Goal: Information Seeking & Learning: Learn about a topic

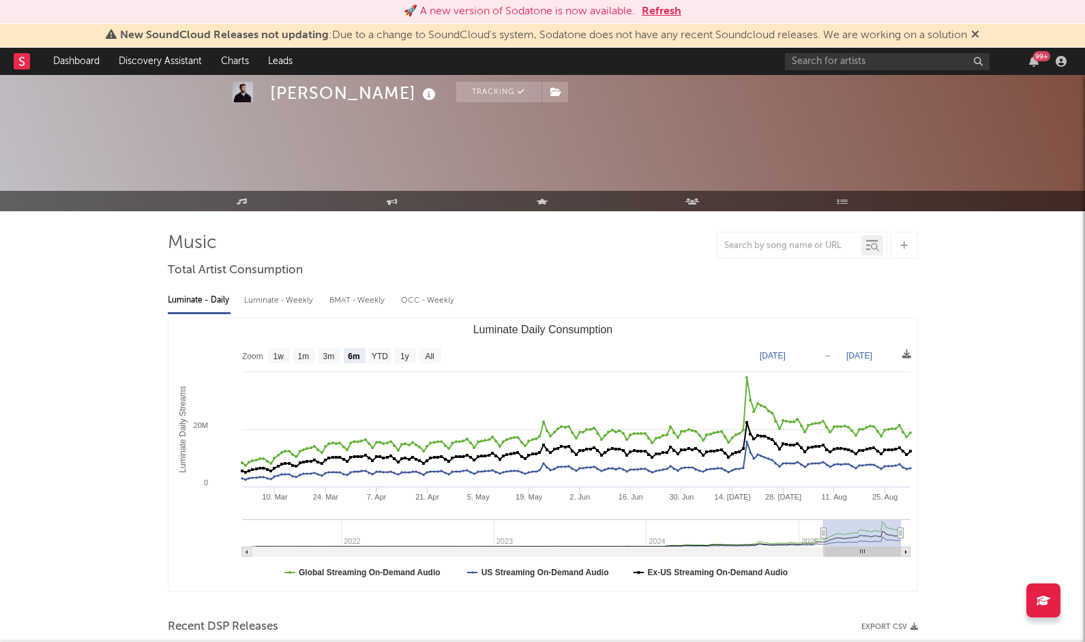
select select "6m"
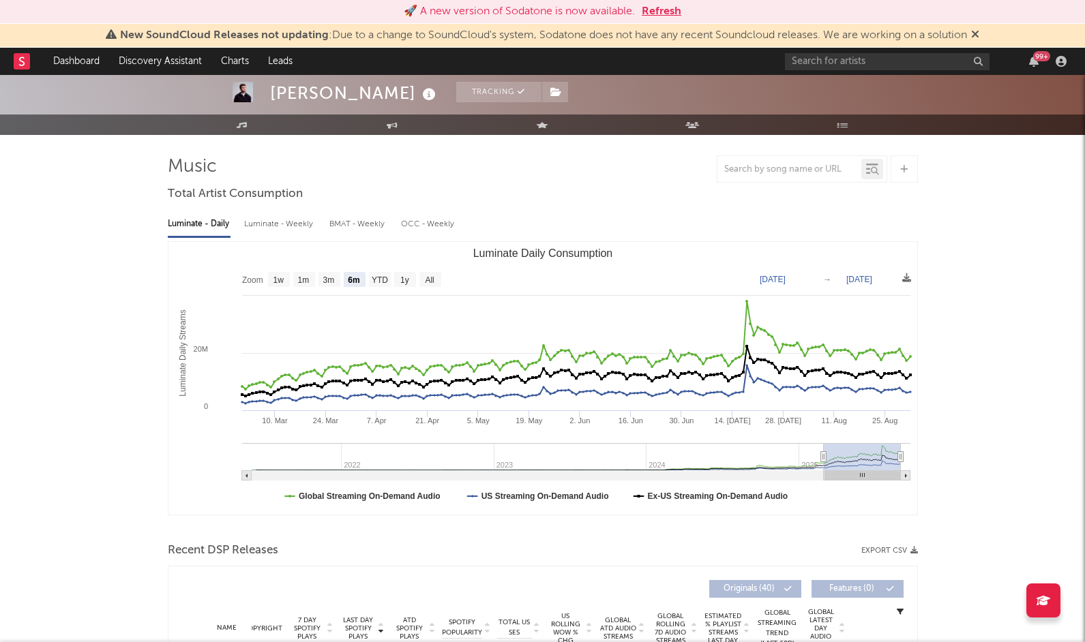
scroll to position [76, 0]
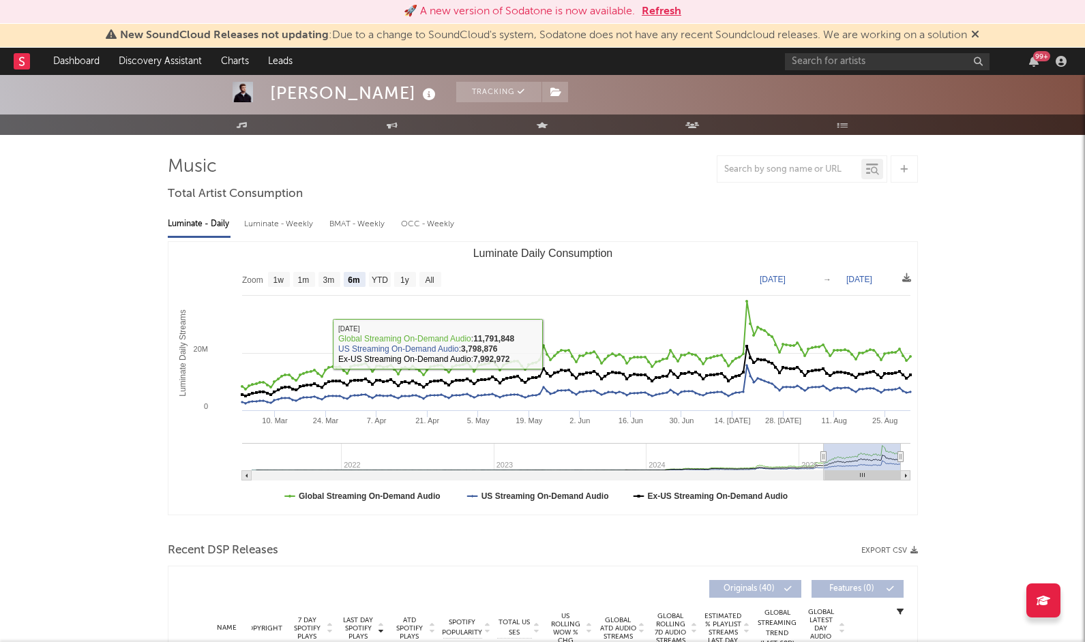
click at [663, 9] on button "Refresh" at bounding box center [662, 11] width 40 height 16
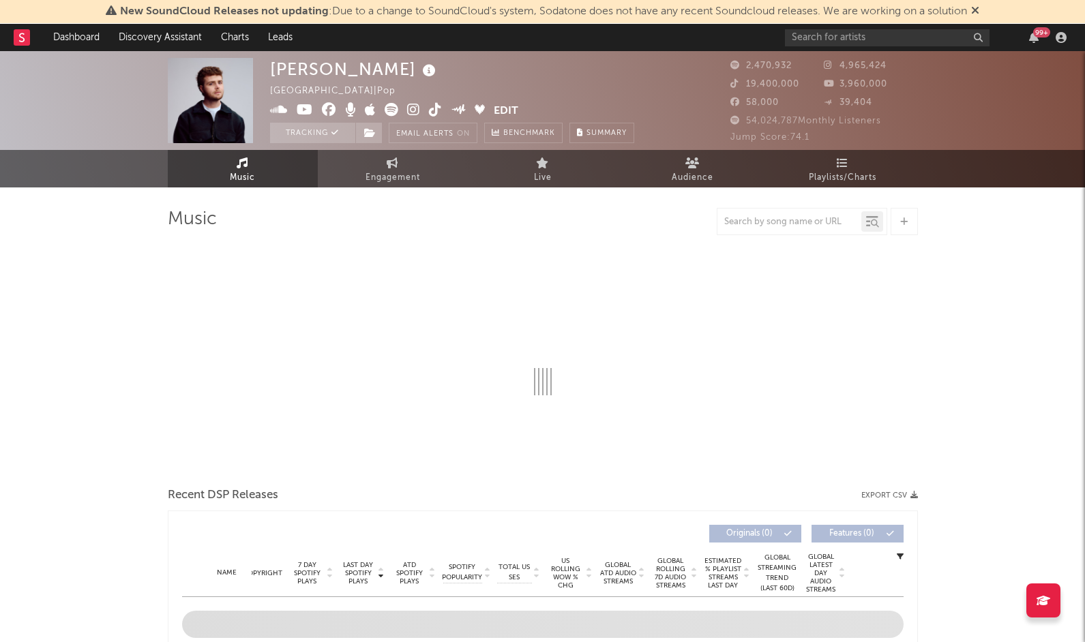
select select "6m"
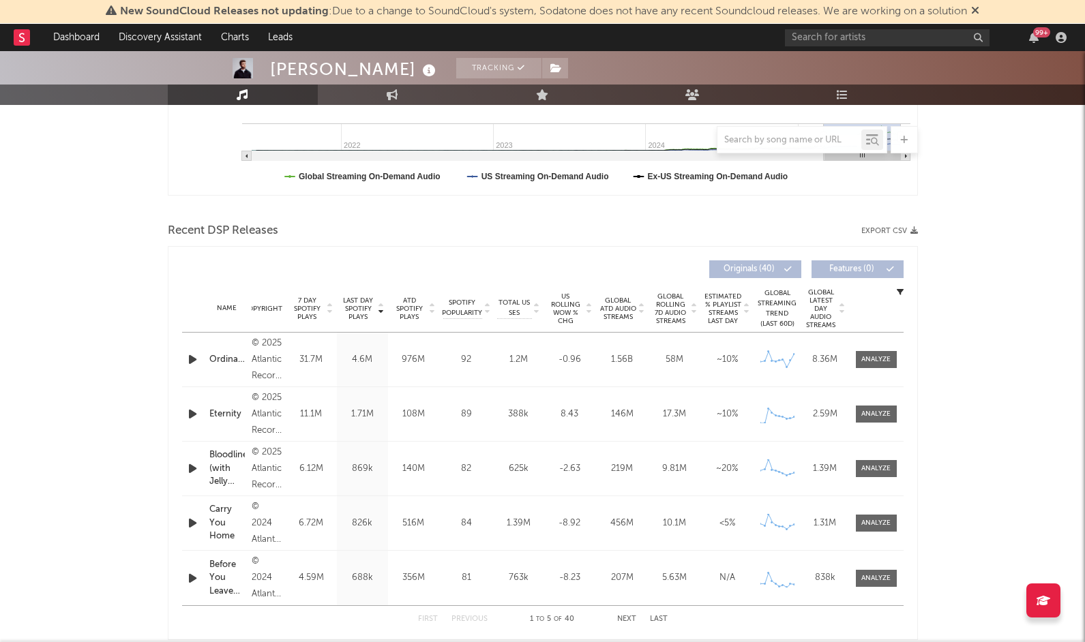
scroll to position [466, 0]
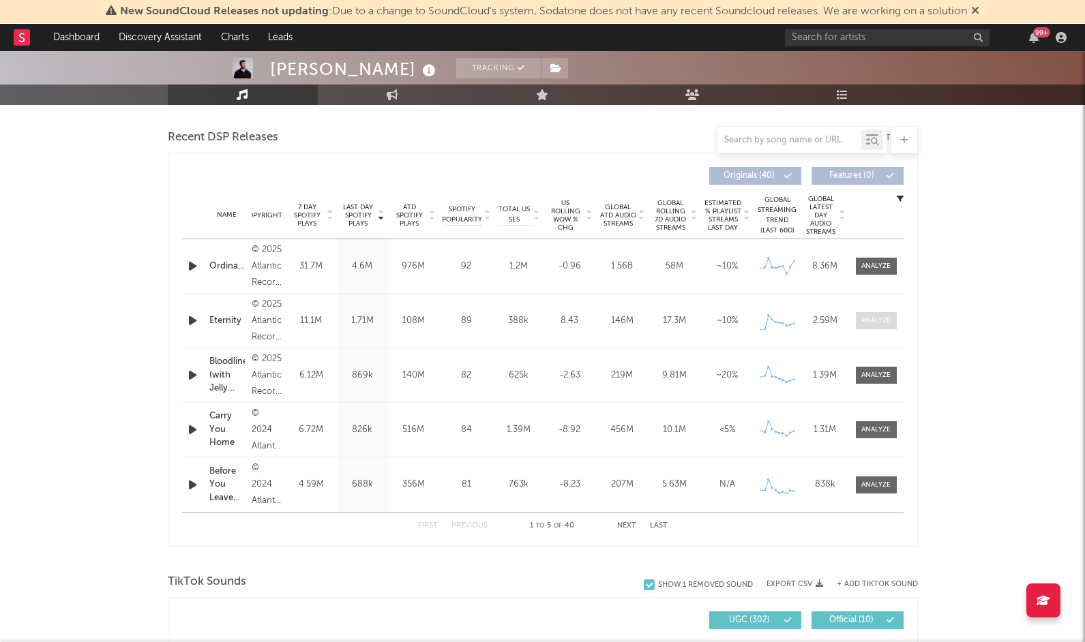
click at [867, 320] on div at bounding box center [875, 321] width 29 height 10
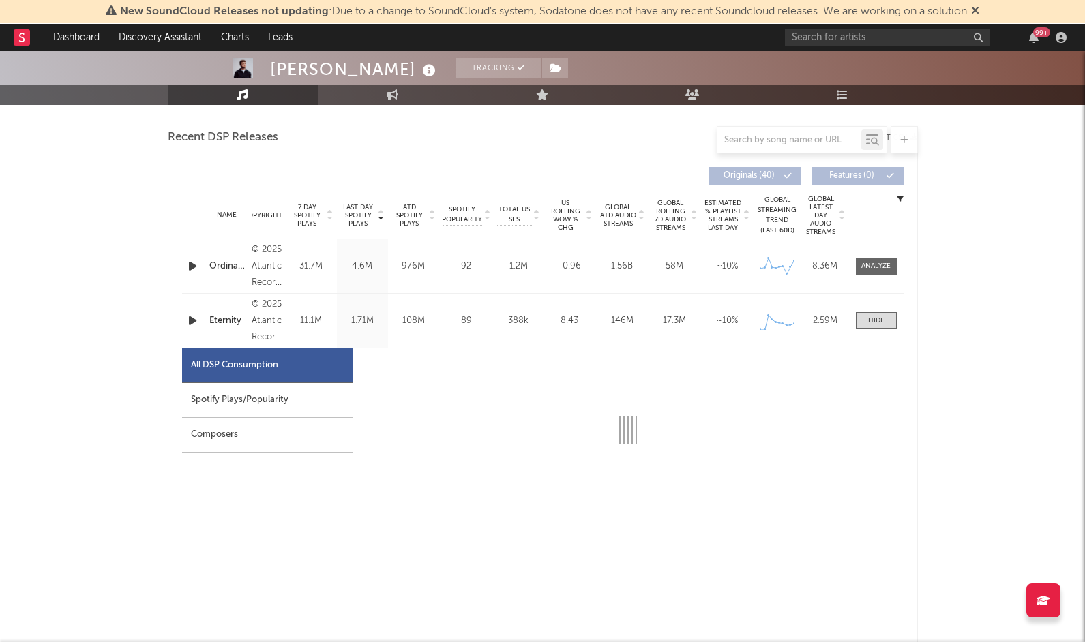
select select "1w"
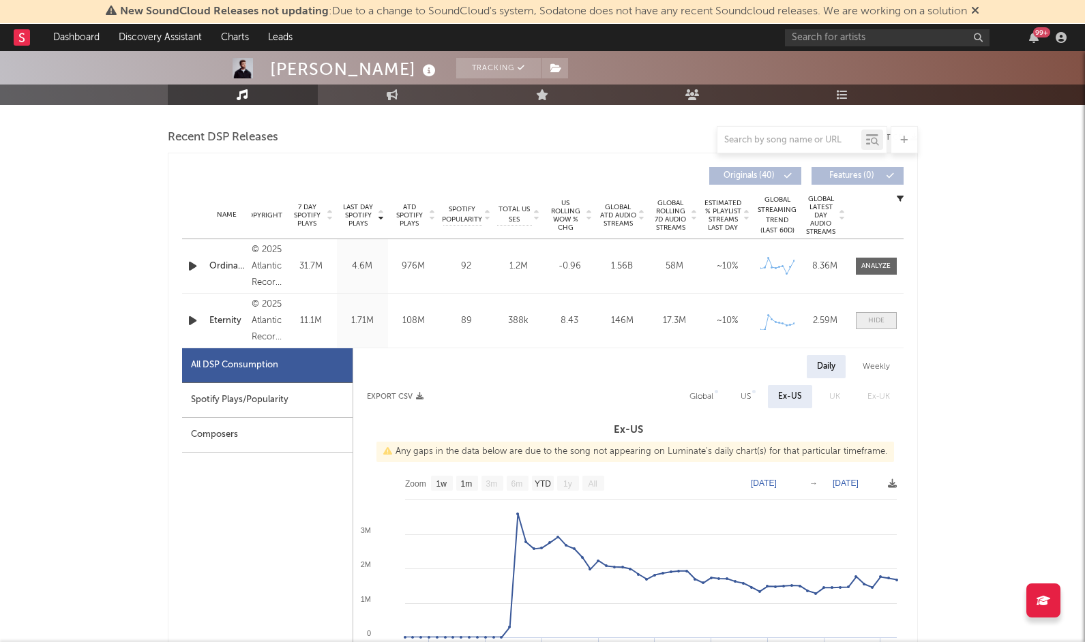
click at [886, 321] on span at bounding box center [876, 320] width 41 height 17
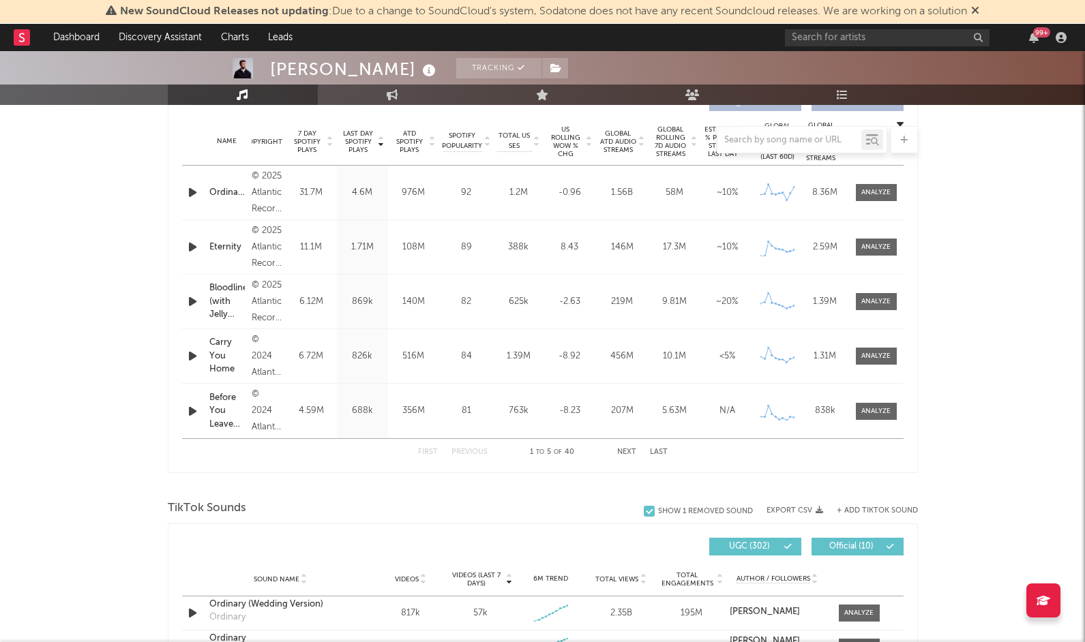
scroll to position [550, 0]
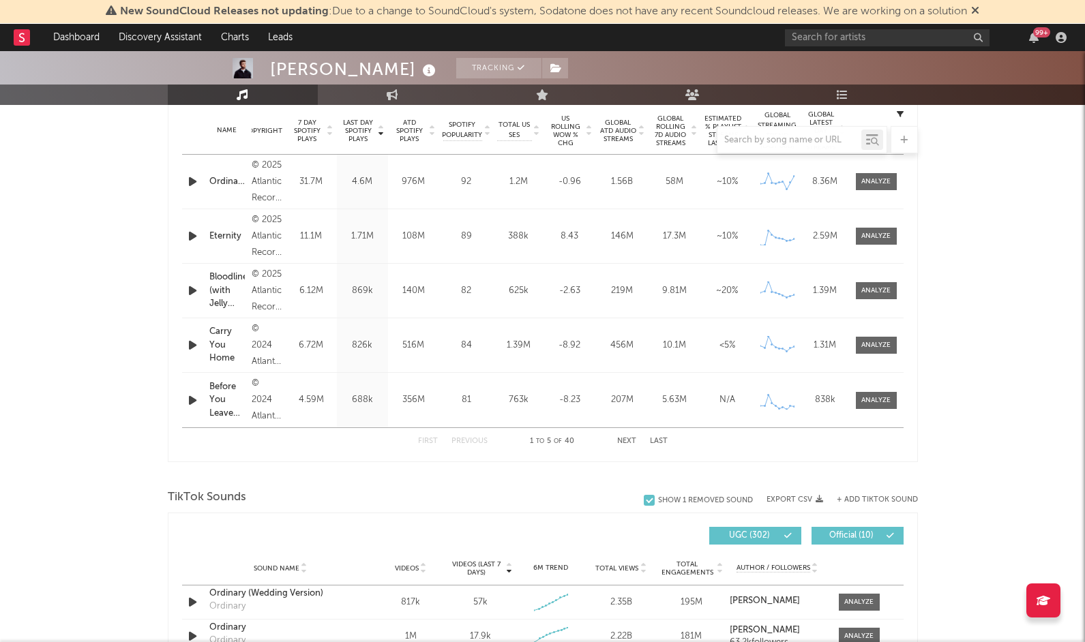
click at [622, 438] on button "Next" at bounding box center [626, 442] width 19 height 8
click at [870, 184] on div at bounding box center [875, 182] width 29 height 10
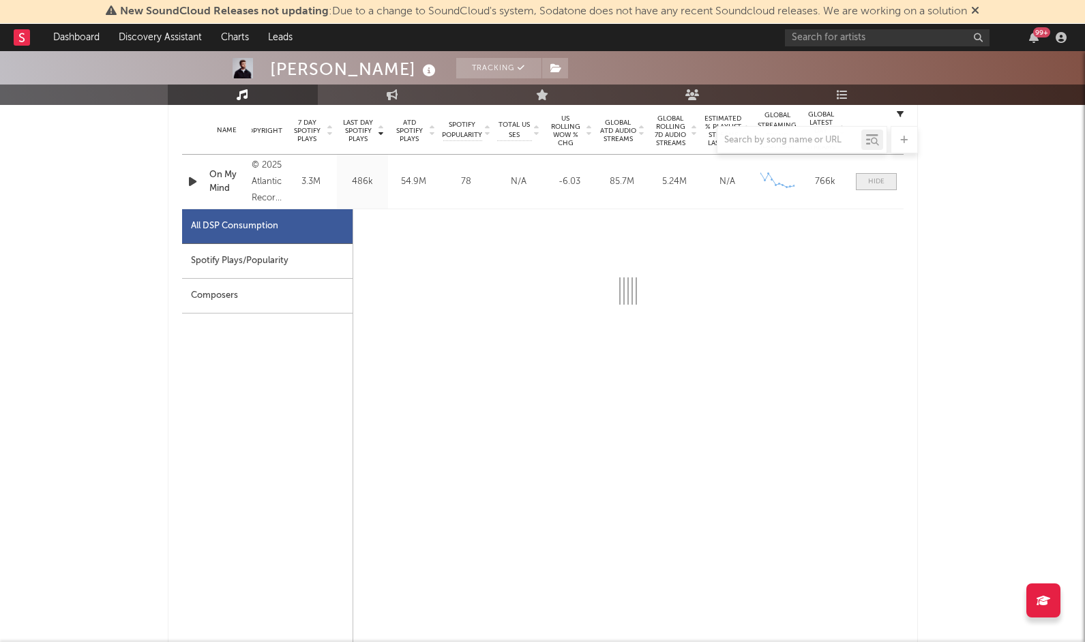
select select "1w"
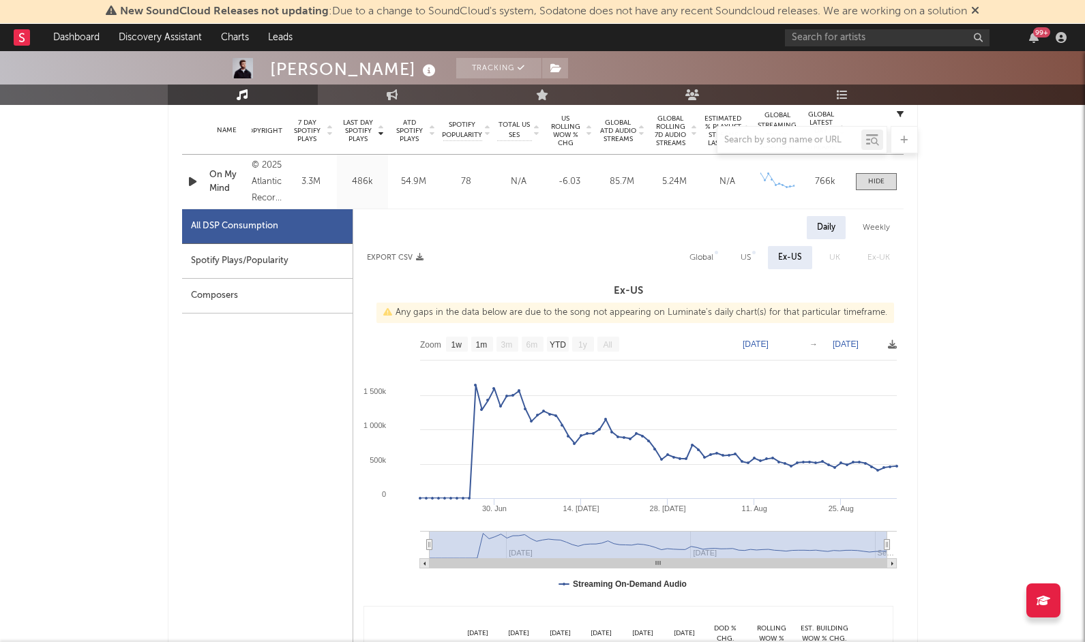
click at [252, 271] on div "Spotify Plays/Popularity" at bounding box center [267, 261] width 170 height 35
select select "1w"
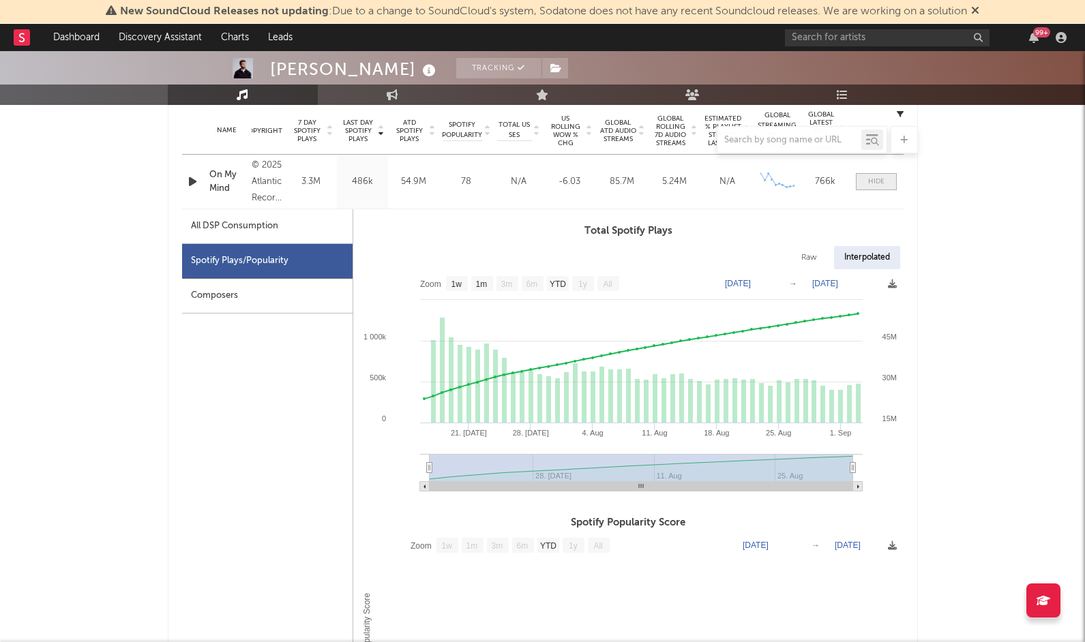
click at [878, 180] on div at bounding box center [876, 182] width 16 height 10
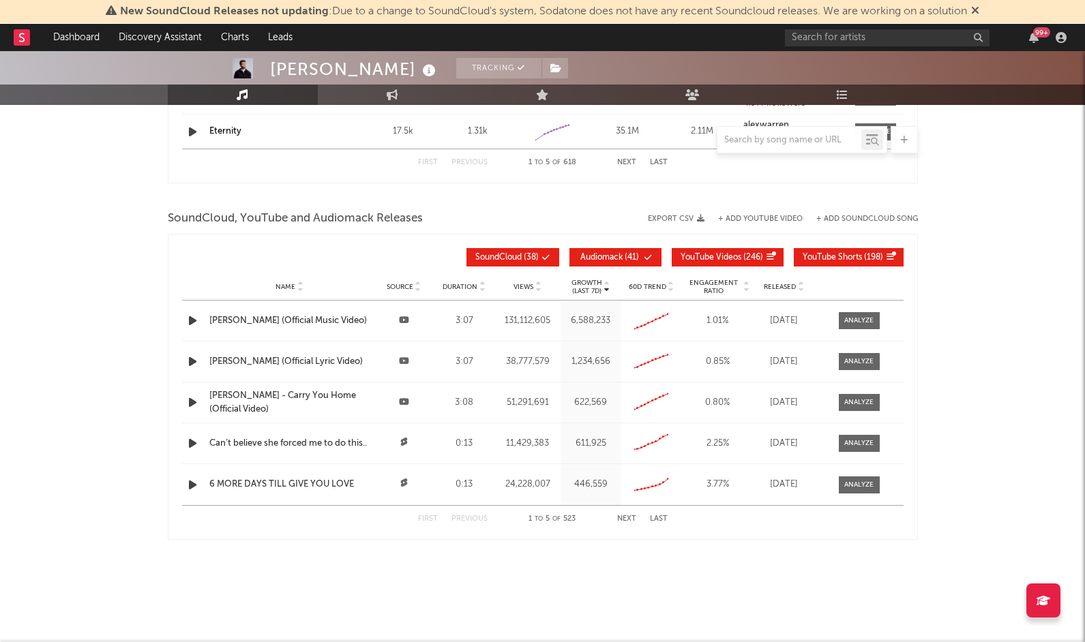
scroll to position [1469, 0]
click at [26, 38] on rect at bounding box center [22, 37] width 16 height 16
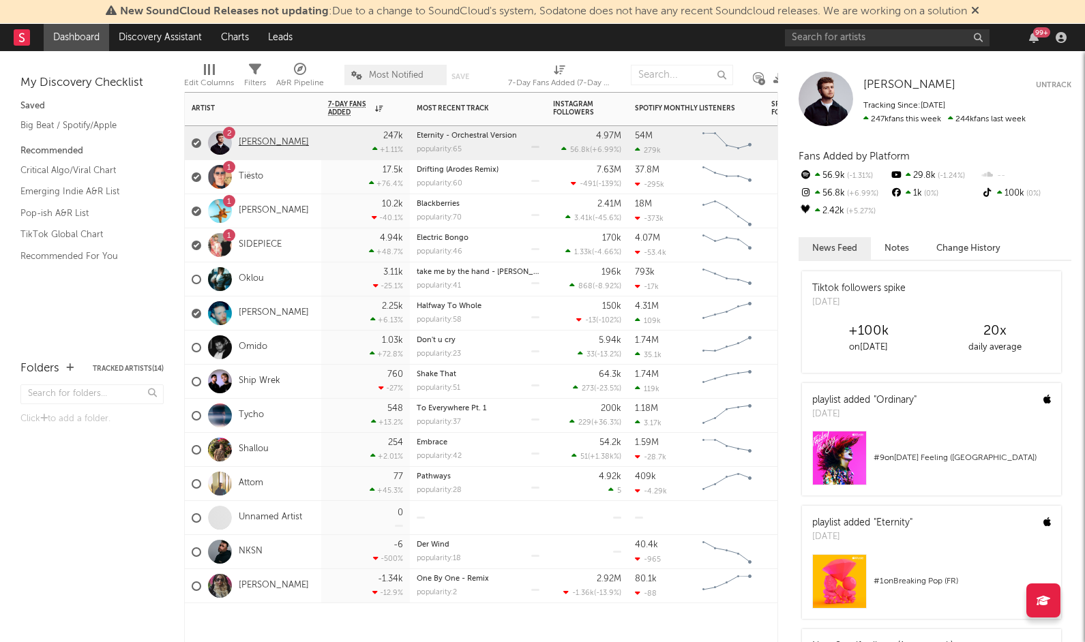
click at [271, 141] on link "[PERSON_NAME]" at bounding box center [274, 143] width 70 height 12
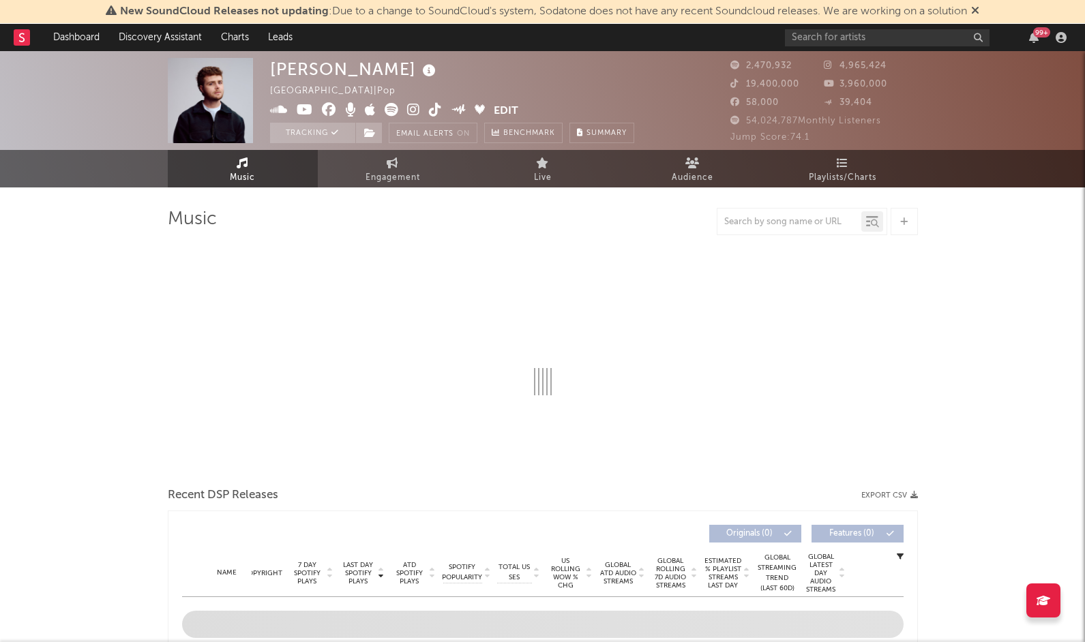
select select "6m"
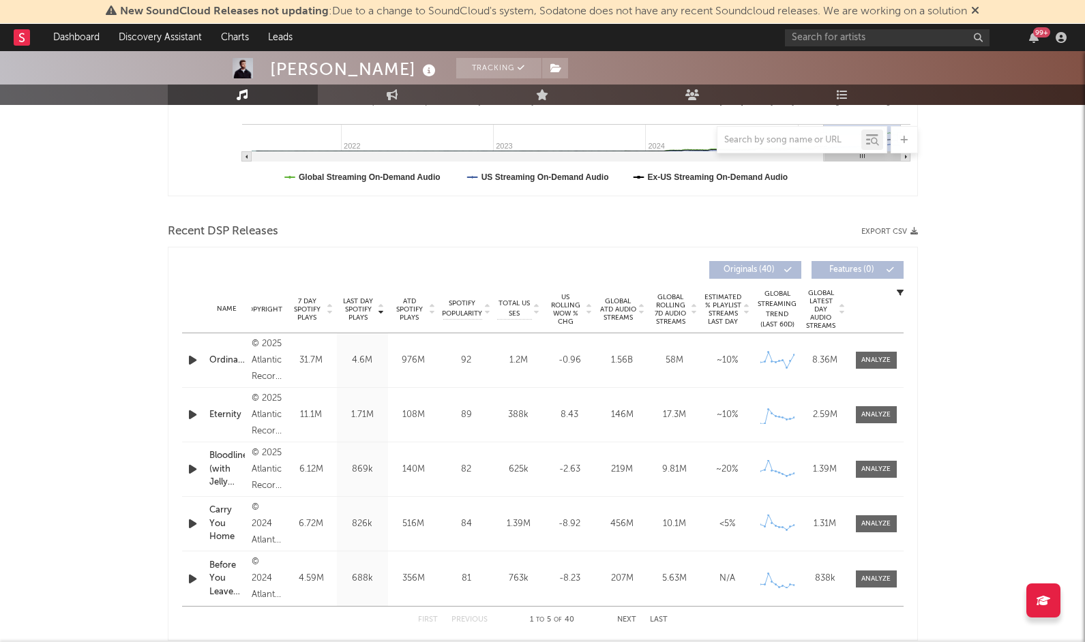
scroll to position [375, 0]
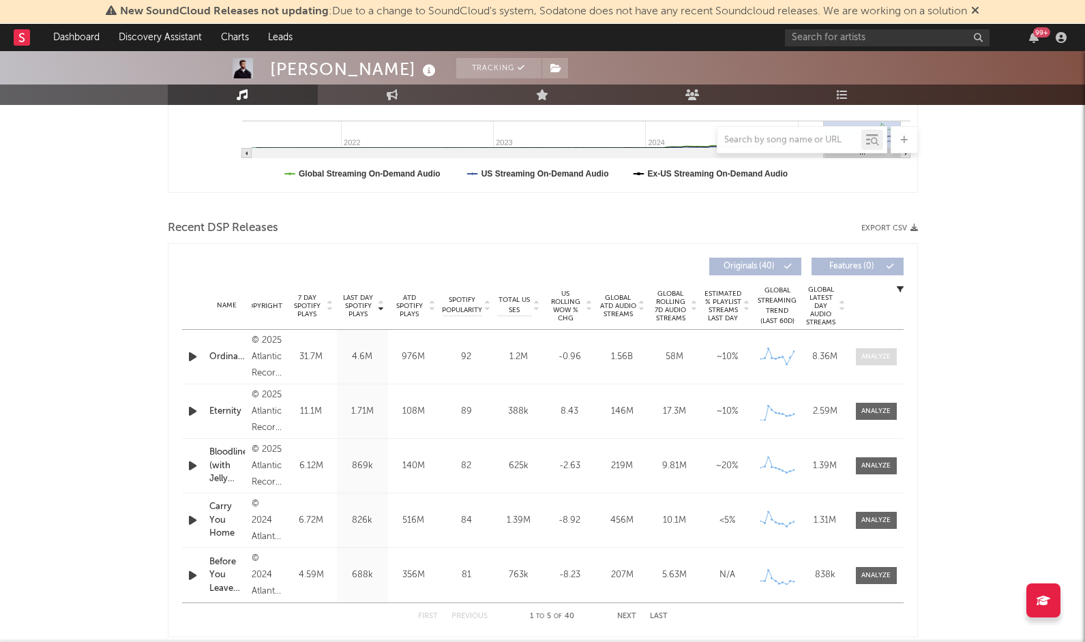
click at [865, 359] on div at bounding box center [875, 357] width 29 height 10
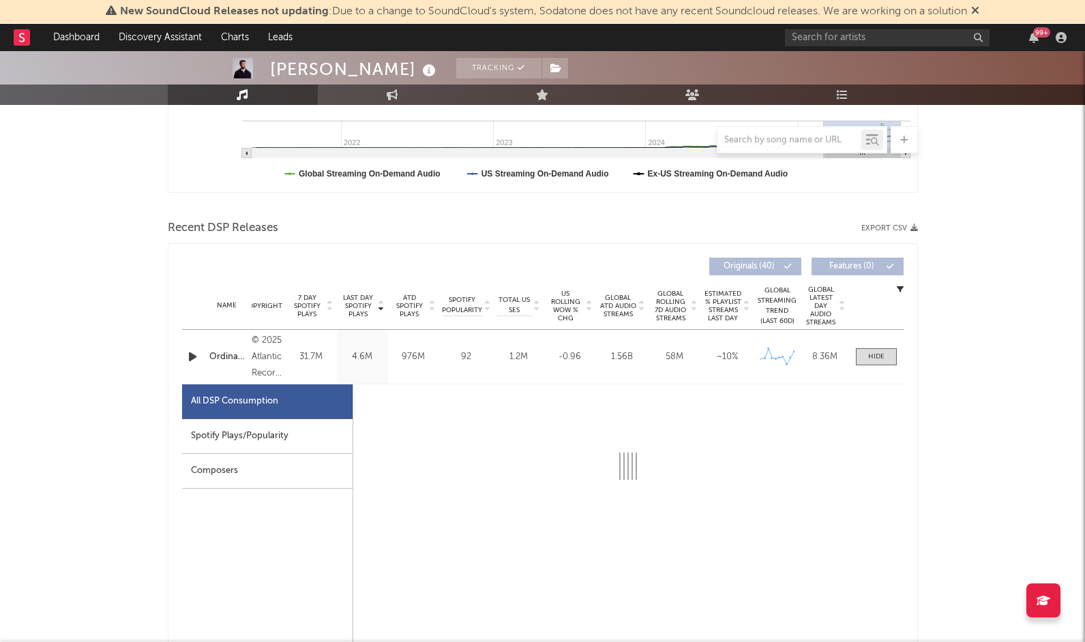
select select "6m"
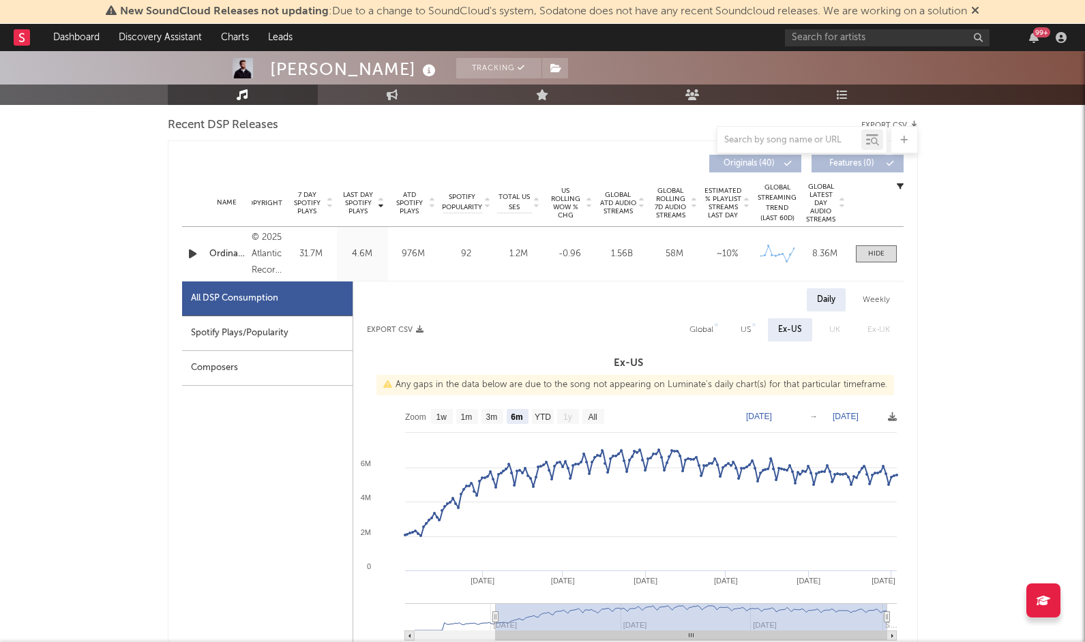
scroll to position [485, 0]
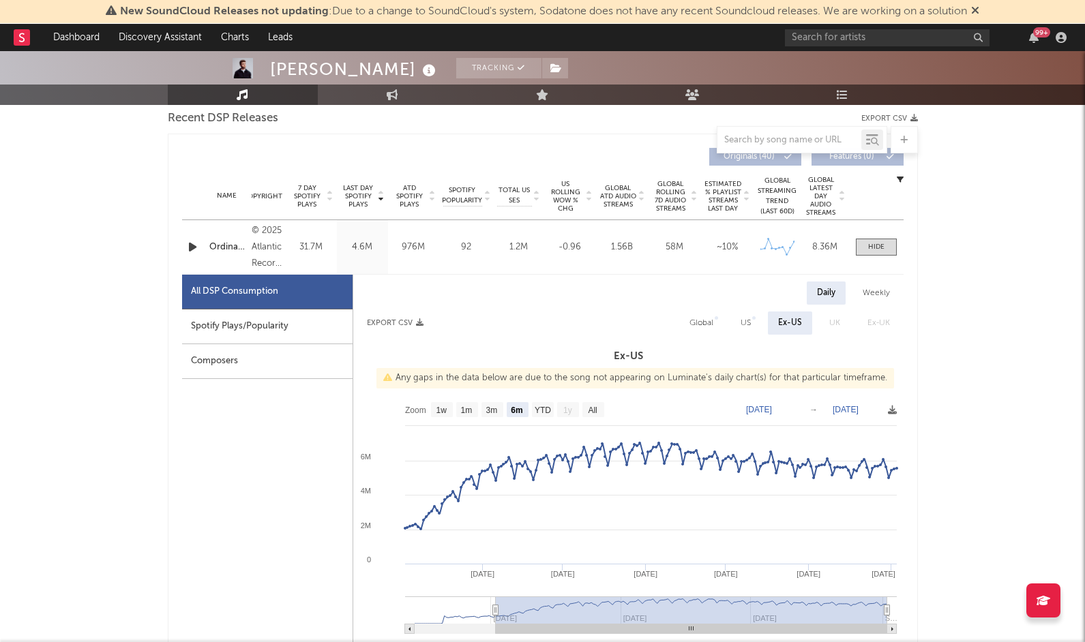
click at [293, 323] on div "Spotify Plays/Popularity" at bounding box center [267, 327] width 170 height 35
select select "6m"
select select "1w"
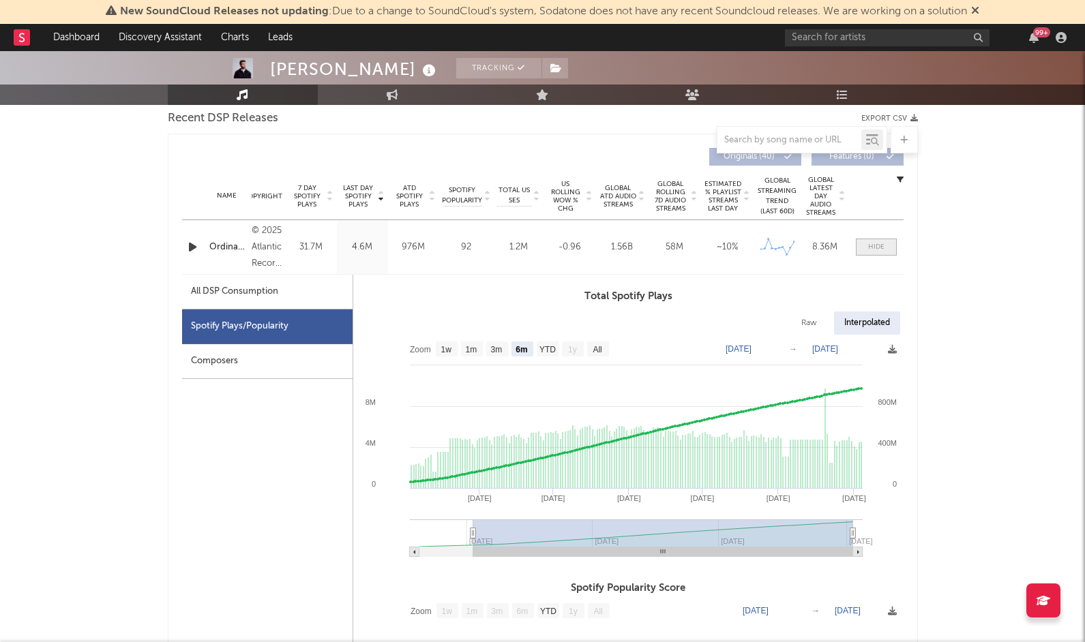
click at [880, 241] on span at bounding box center [876, 247] width 41 height 17
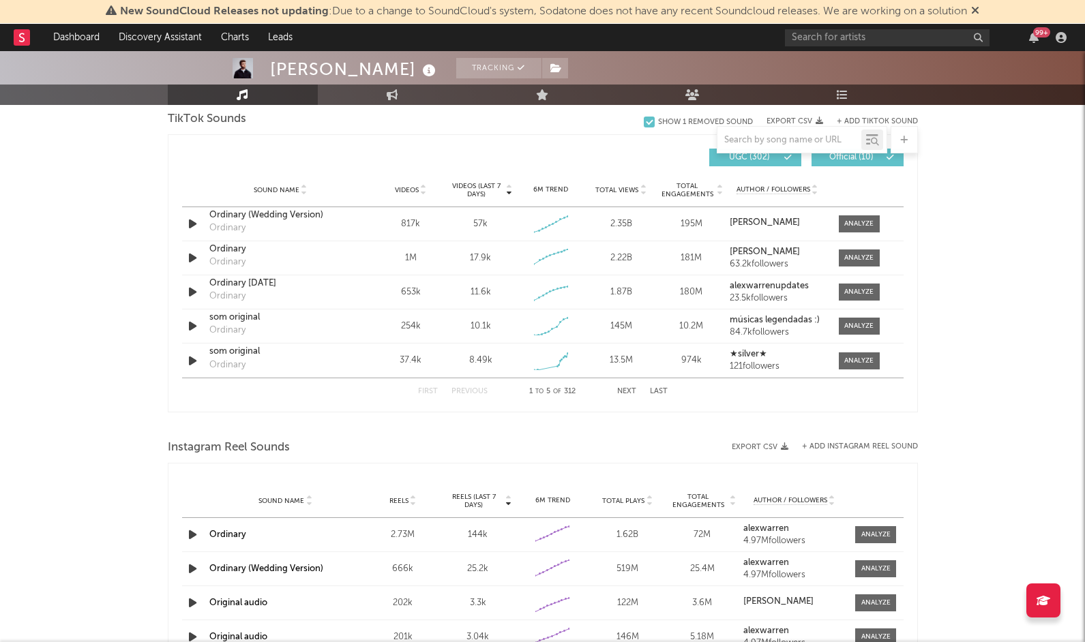
scroll to position [938, 0]
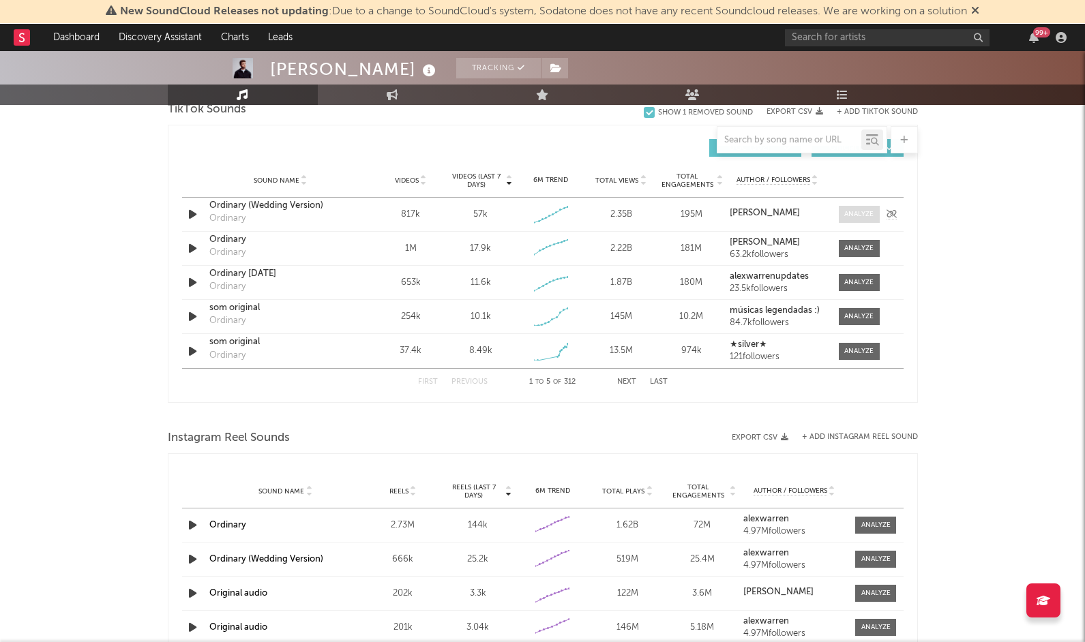
click at [865, 218] on div at bounding box center [858, 214] width 29 height 10
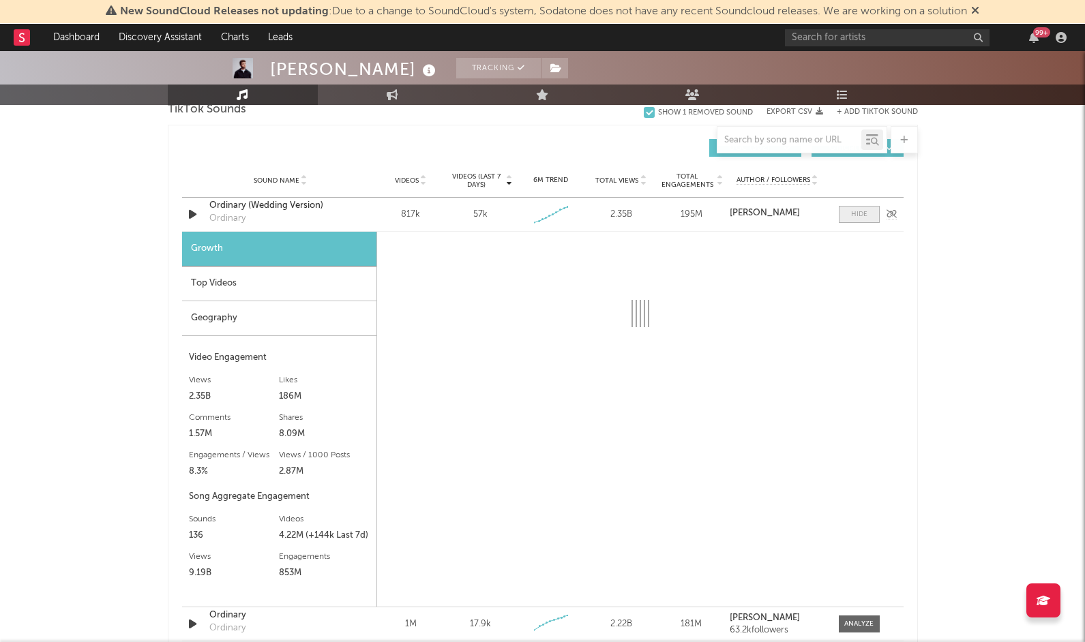
select select "1w"
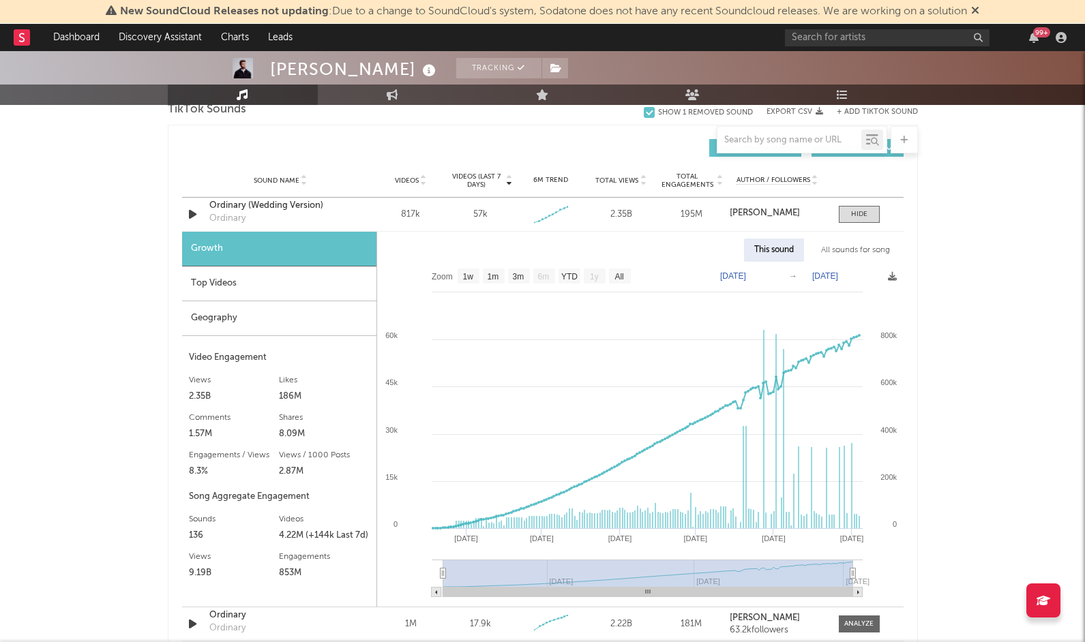
click at [282, 283] on div "Top Videos" at bounding box center [279, 284] width 194 height 35
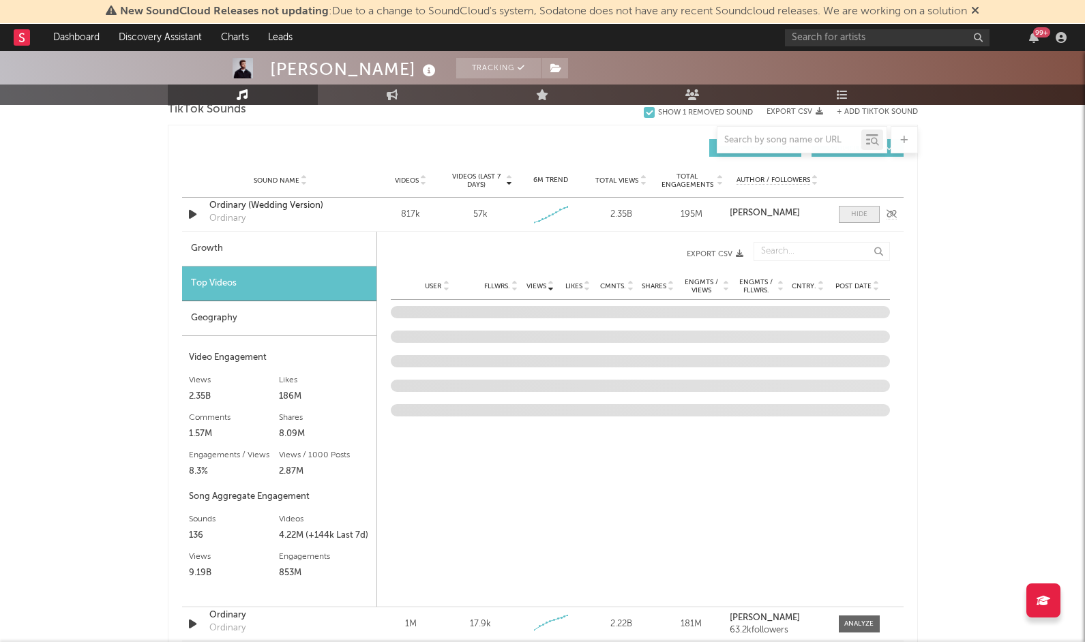
click at [865, 214] on div at bounding box center [859, 214] width 16 height 10
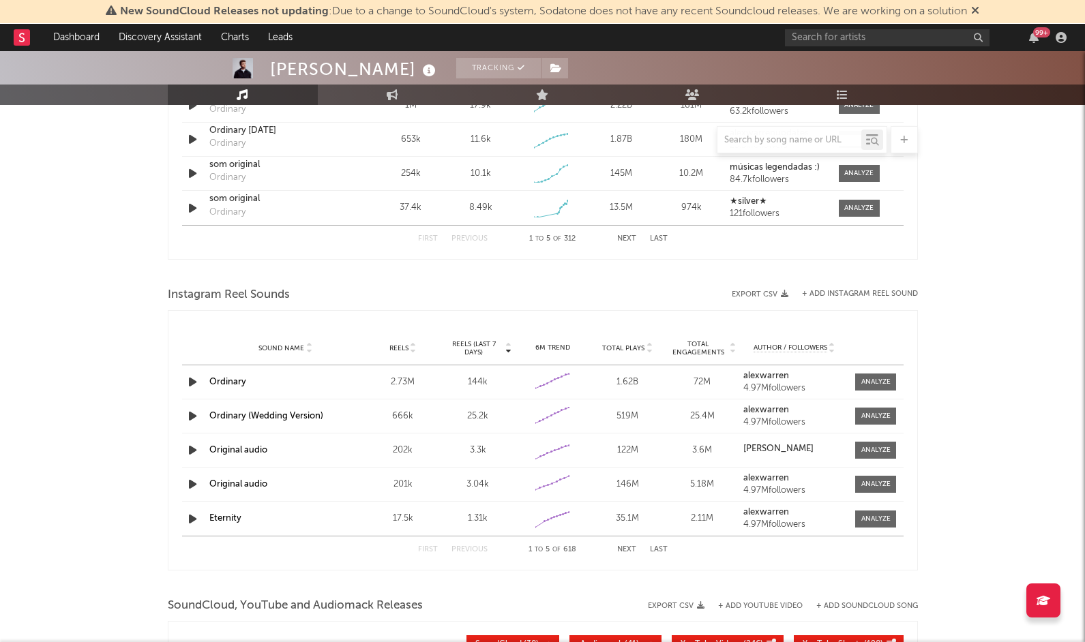
scroll to position [1094, 0]
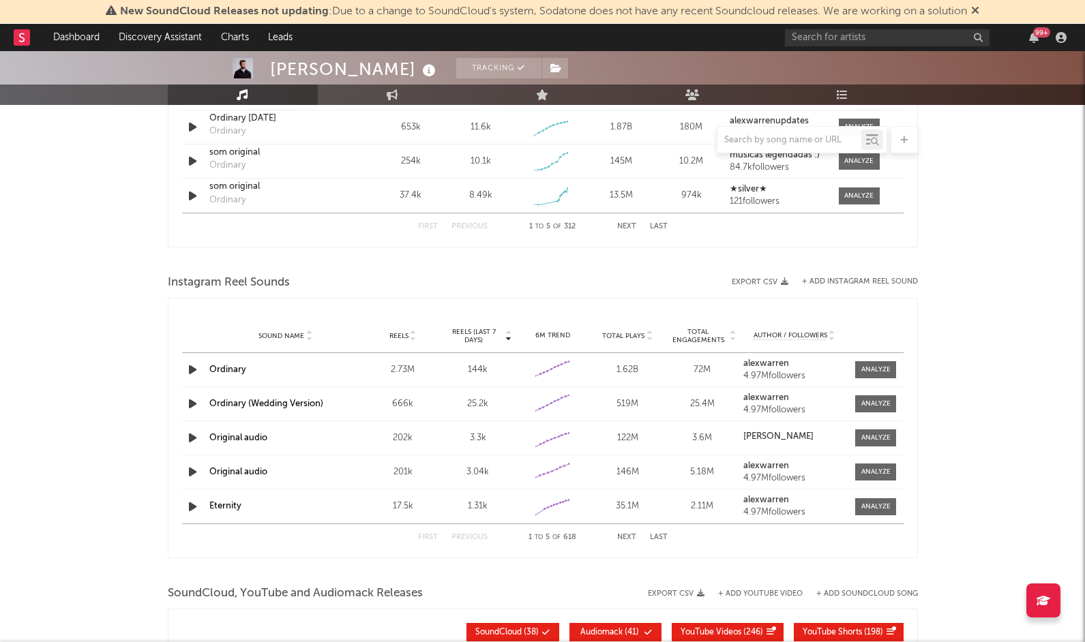
click at [872, 361] on div "Sound Name Ordinary Reels 2.73M Reels (last 7 days) 144k 6M Trend Created with …" at bounding box center [543, 369] width 722 height 33
click at [865, 373] on div at bounding box center [875, 370] width 29 height 10
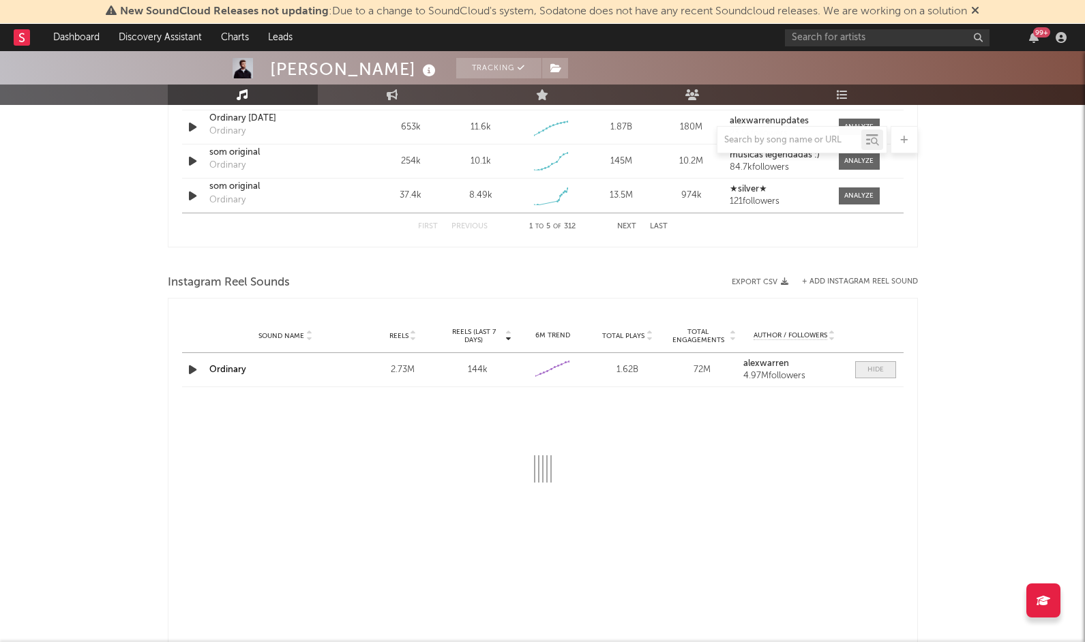
select select "6m"
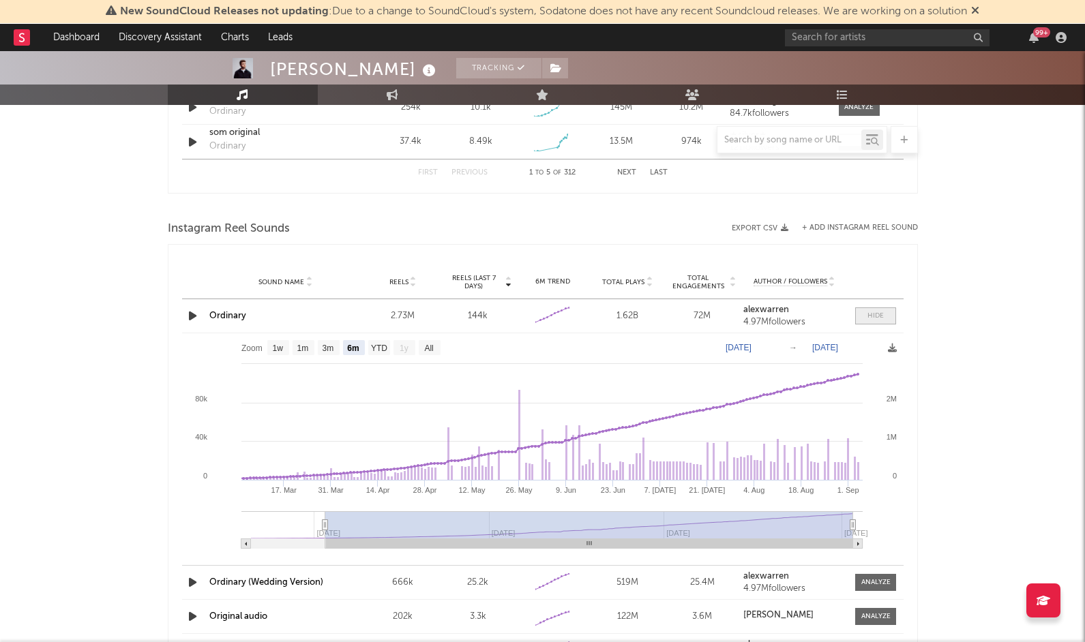
scroll to position [1149, 0]
click at [878, 314] on div at bounding box center [875, 315] width 16 height 10
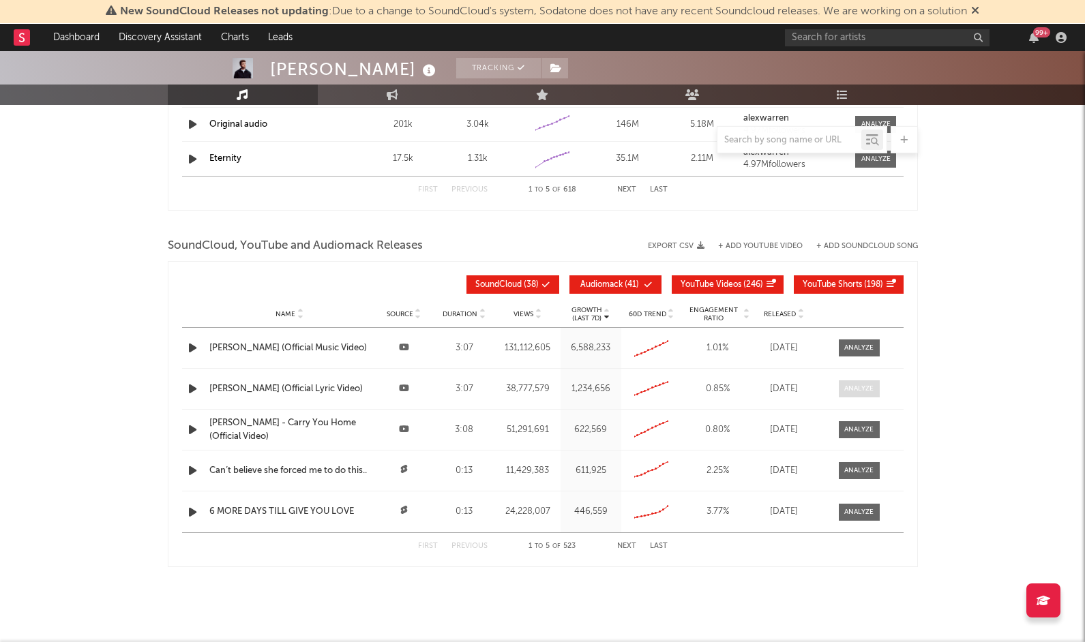
scroll to position [1443, 0]
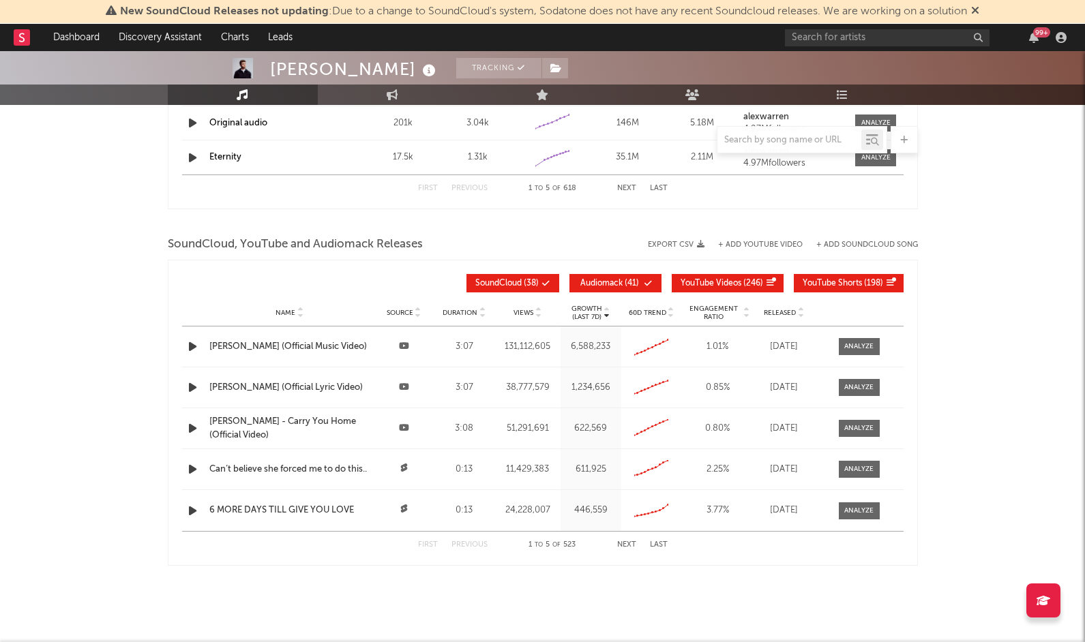
click at [15, 32] on rect at bounding box center [22, 37] width 16 height 16
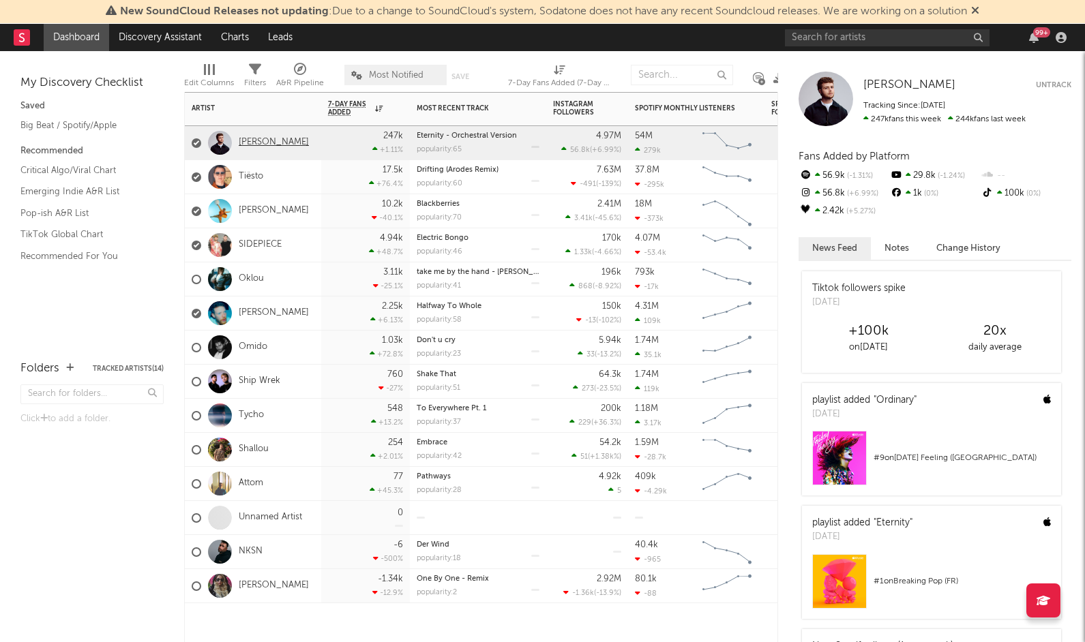
click at [265, 138] on link "[PERSON_NAME]" at bounding box center [274, 143] width 70 height 12
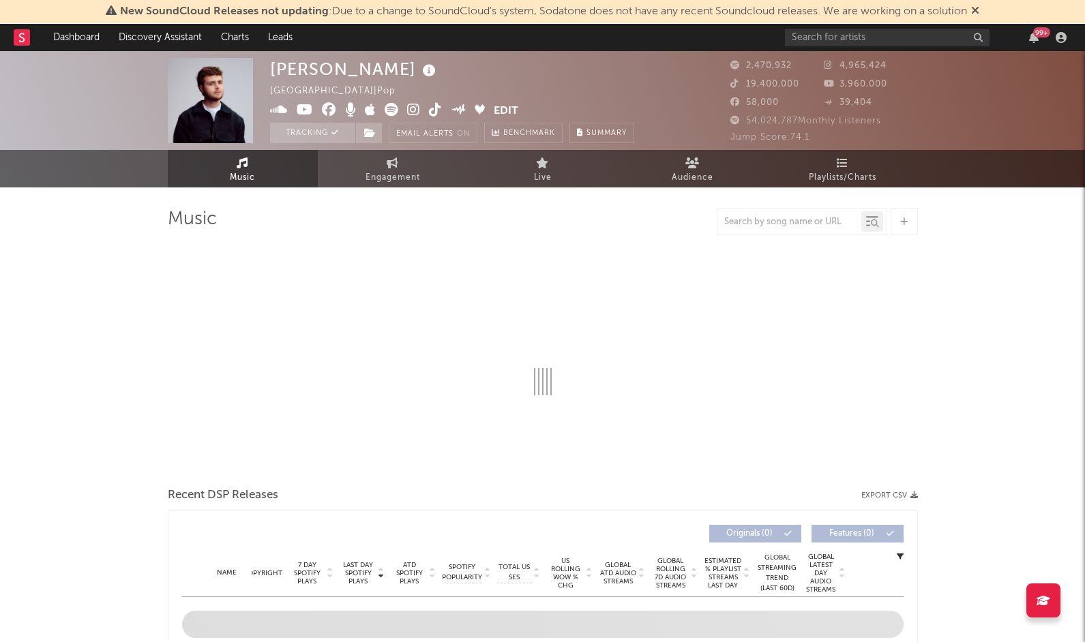
select select "6m"
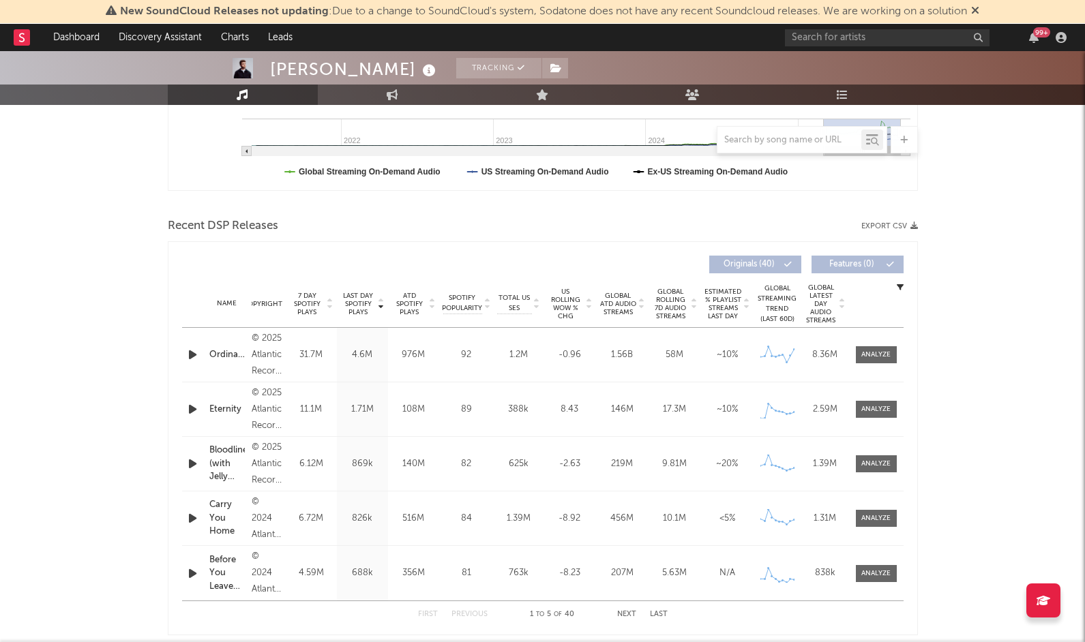
scroll to position [380, 0]
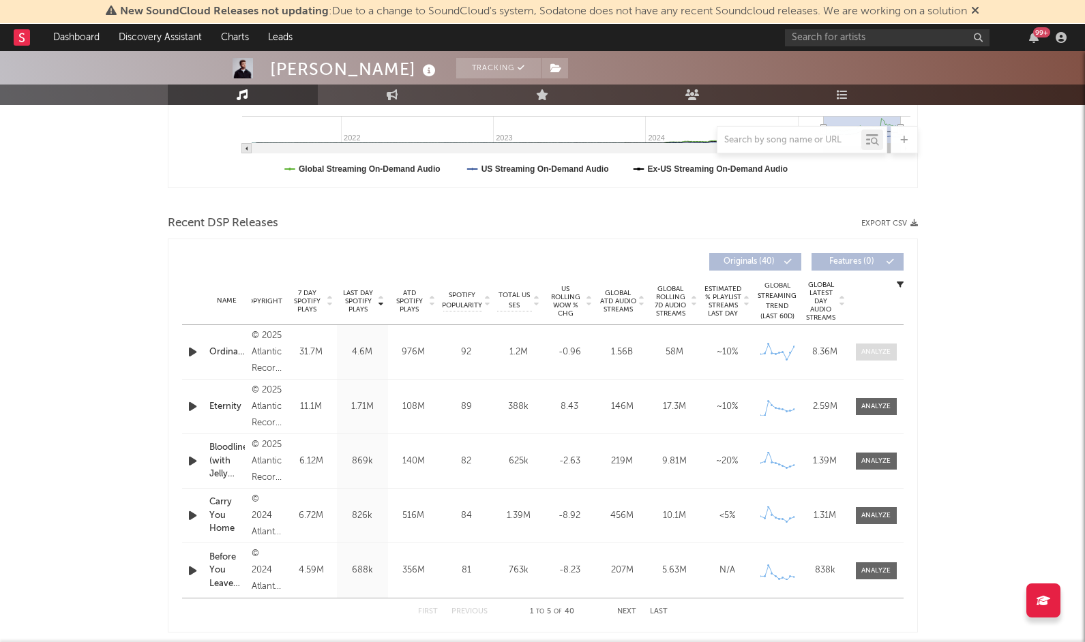
click at [877, 349] on div at bounding box center [875, 352] width 29 height 10
select select "6m"
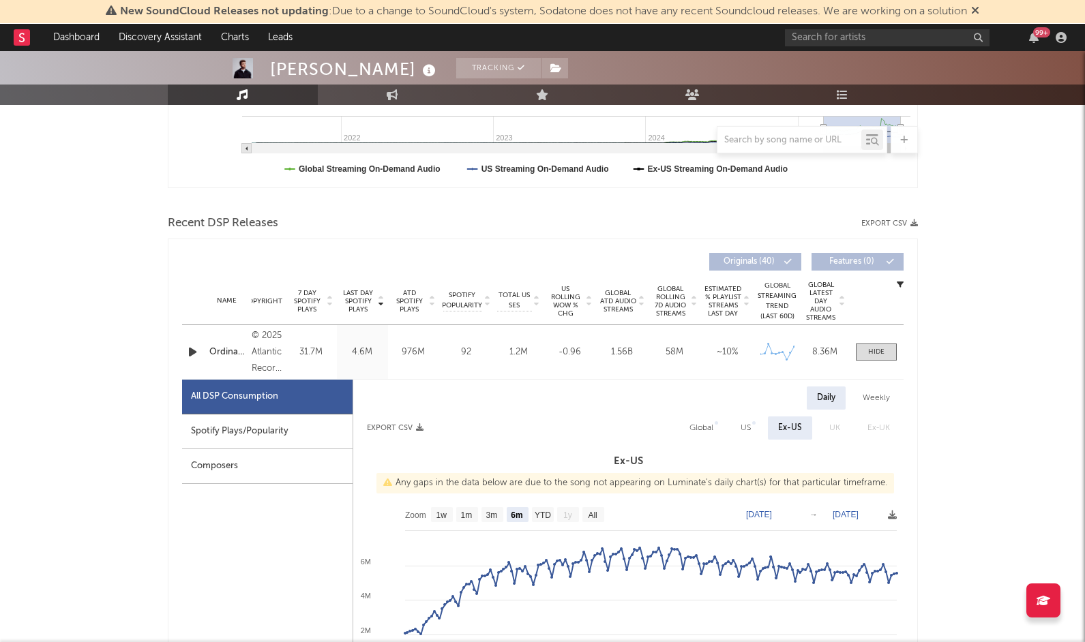
click at [273, 433] on div "Spotify Plays/Popularity" at bounding box center [267, 432] width 170 height 35
select select "6m"
select select "1w"
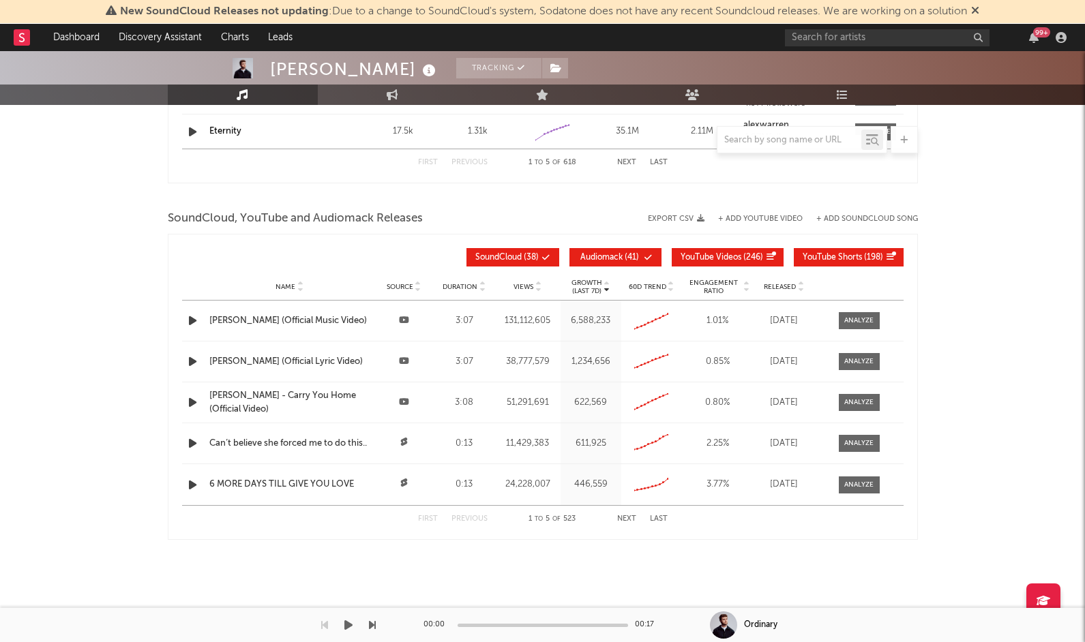
scroll to position [2118, 0]
